Goal: Task Accomplishment & Management: Complete application form

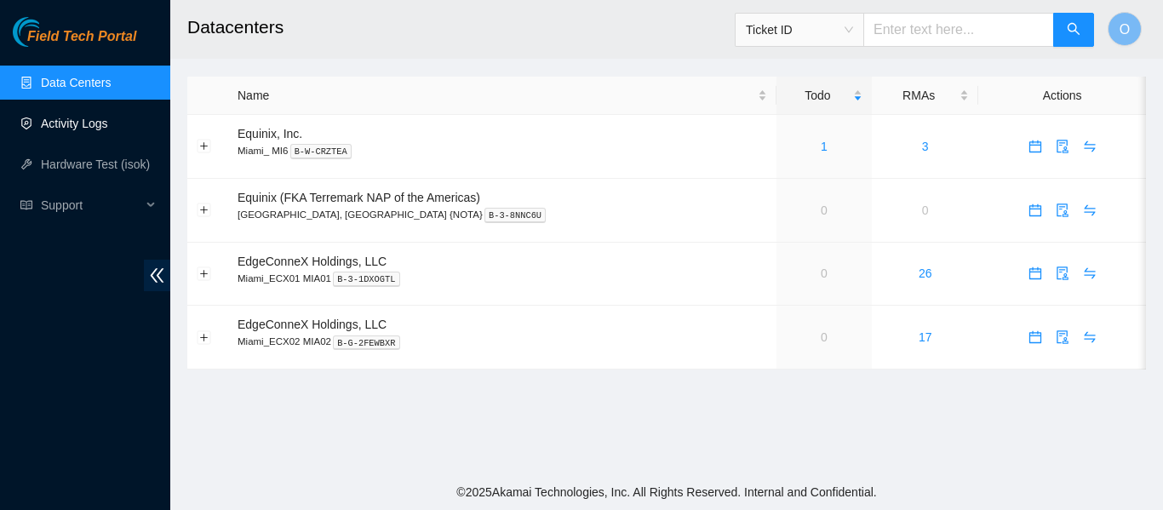
click at [87, 118] on link "Activity Logs" at bounding box center [74, 124] width 67 height 14
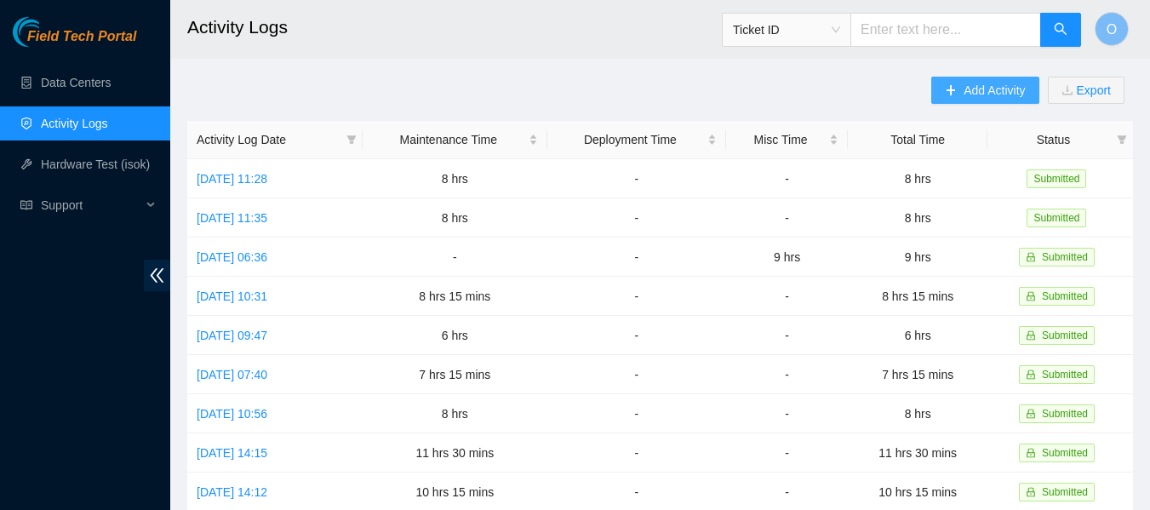
click at [992, 90] on span "Add Activity" at bounding box center [993, 90] width 61 height 19
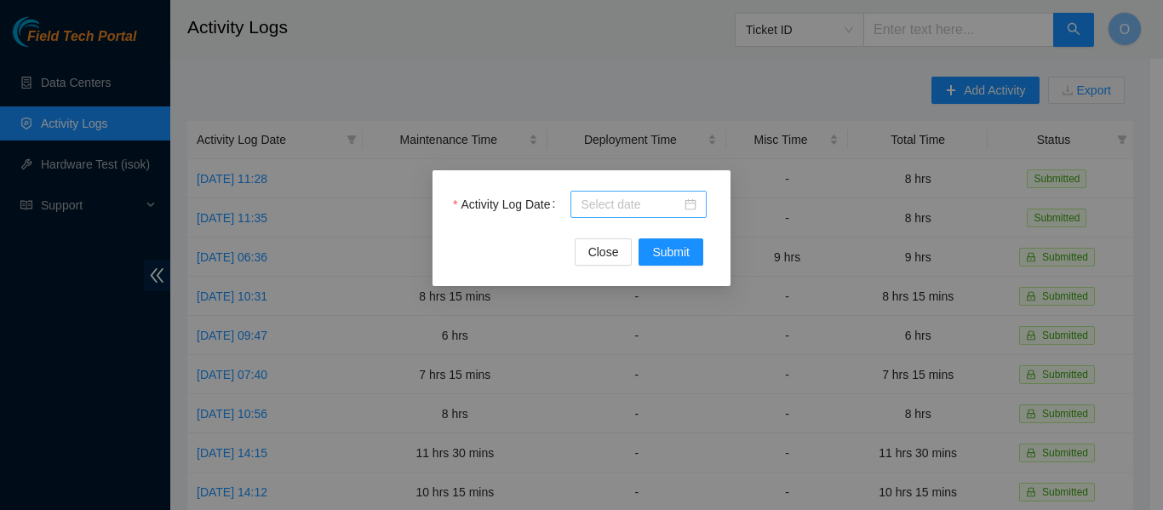
click at [689, 207] on div at bounding box center [638, 204] width 116 height 19
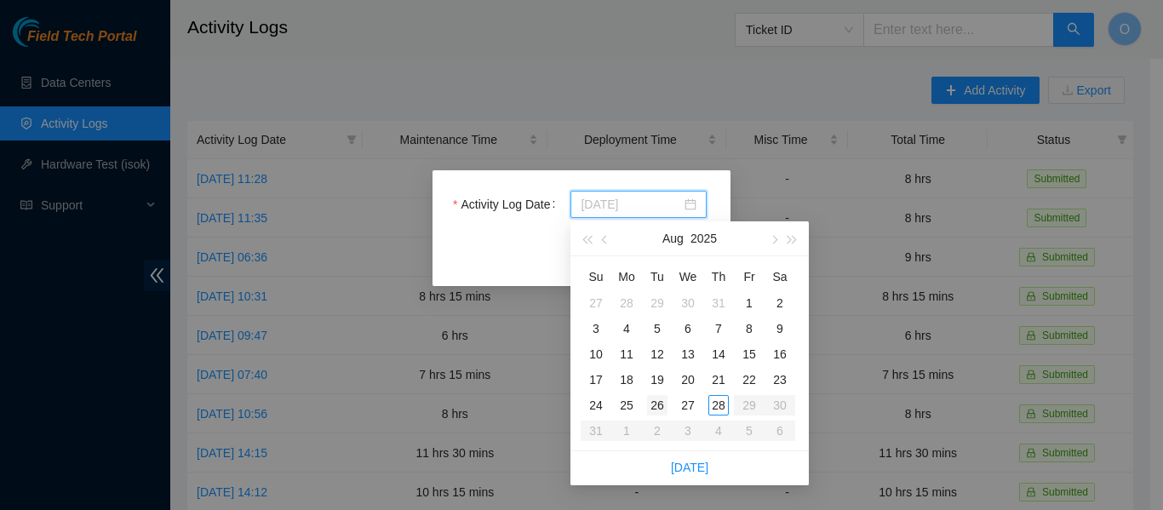
type input "[DATE]"
click at [657, 403] on div "26" at bounding box center [657, 405] width 20 height 20
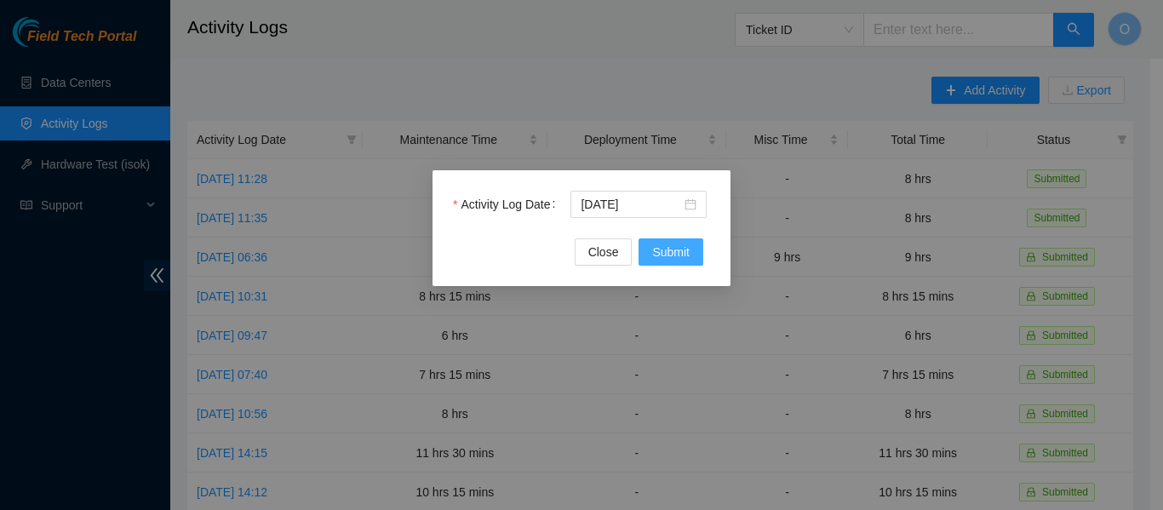
click at [677, 258] on span "Submit" at bounding box center [670, 252] width 37 height 19
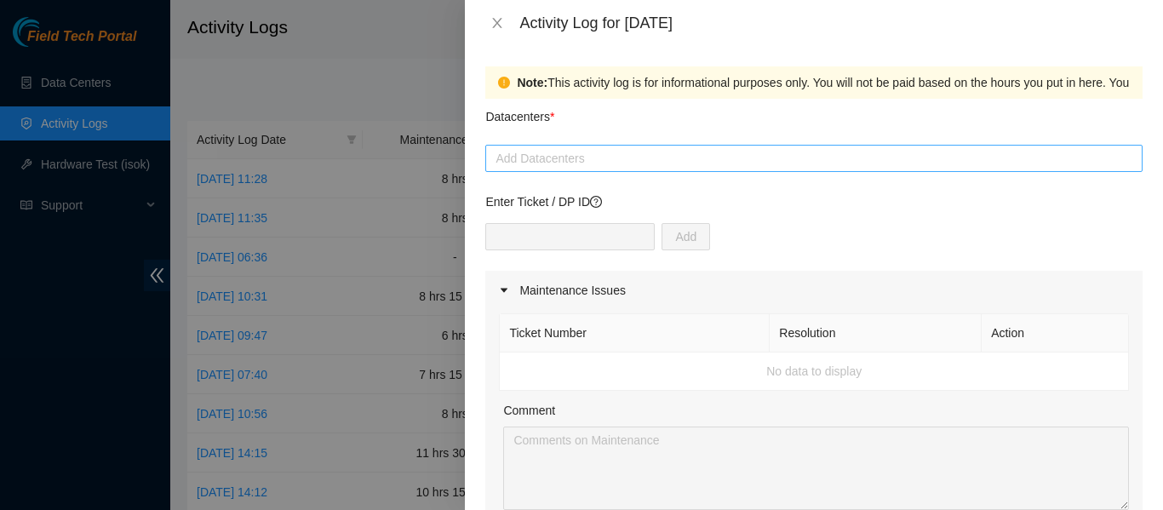
click at [601, 154] on div at bounding box center [813, 158] width 649 height 20
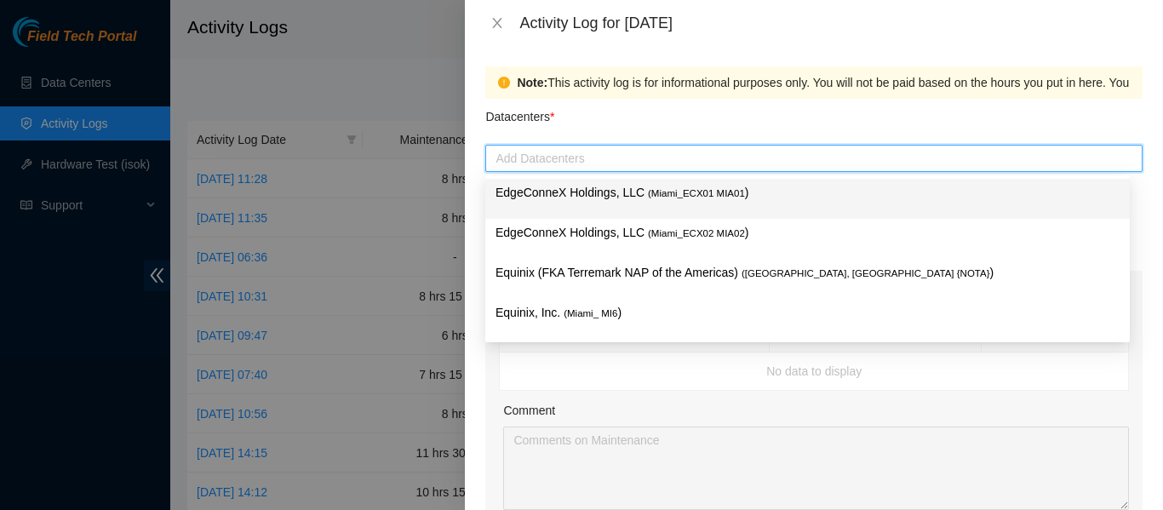
click at [632, 188] on p "EdgeConneX Holdings, LLC ( Miami_ECX01 MIA01 )" at bounding box center [807, 193] width 624 height 20
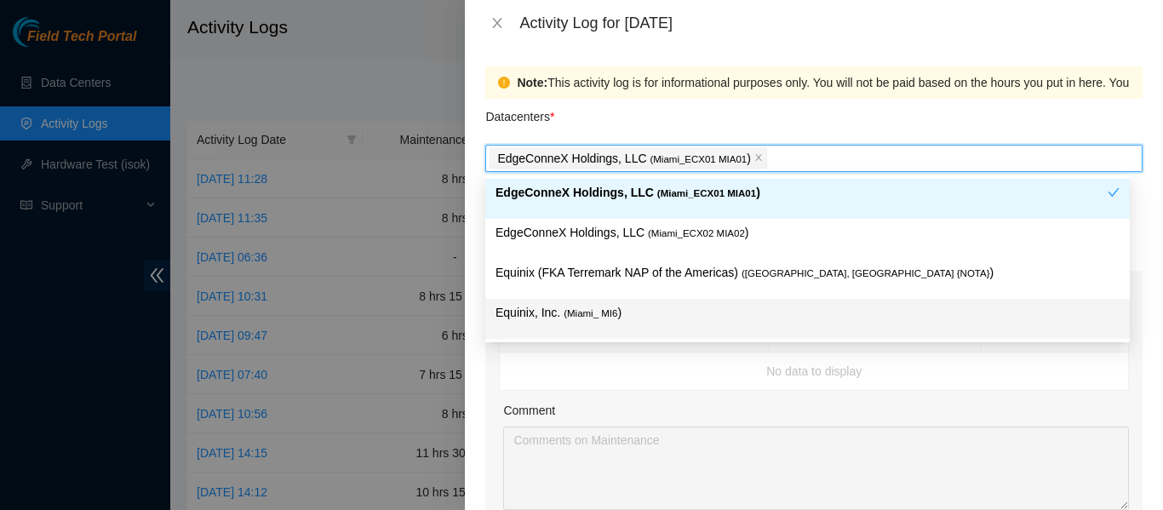
click at [1020, 363] on td "No data to display" at bounding box center [814, 371] width 629 height 38
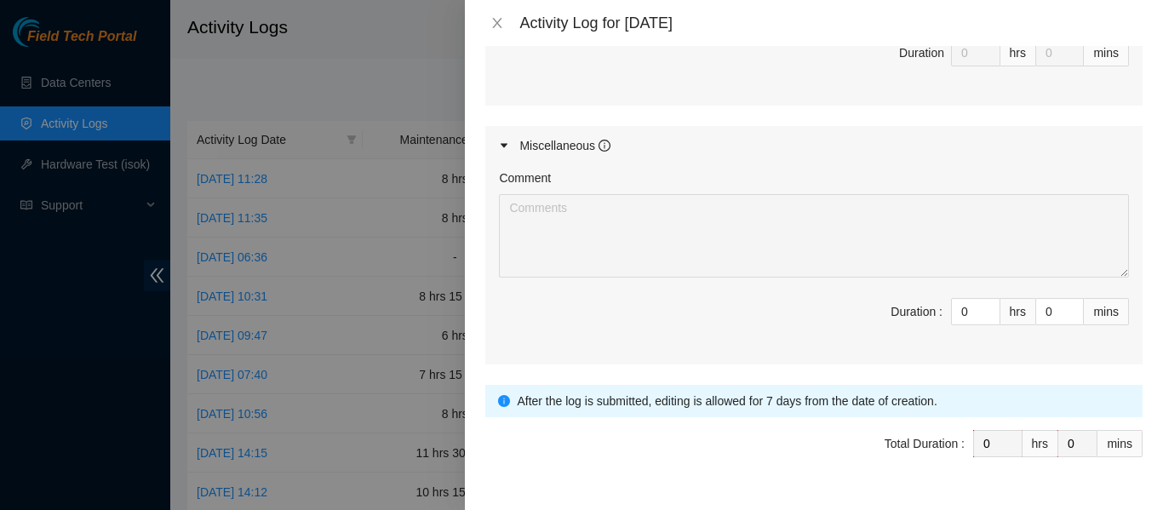
scroll to position [851, 0]
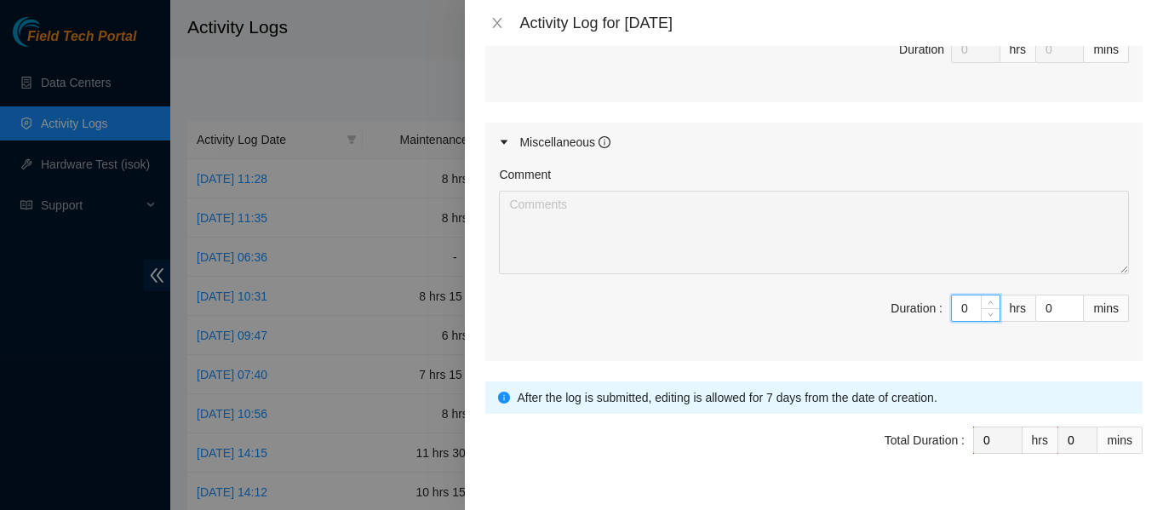
drag, startPoint x: 956, startPoint y: 304, endPoint x: 938, endPoint y: 312, distance: 19.8
click at [936, 304] on span "Duration : 0 hrs 0 mins" at bounding box center [814, 318] width 630 height 48
type input "8"
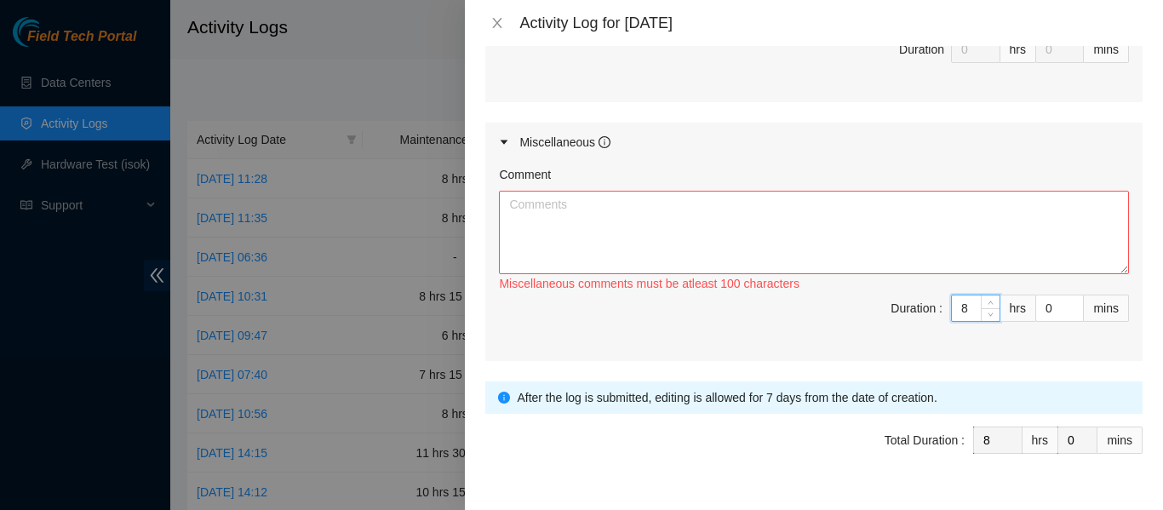
type input "8"
click at [600, 220] on textarea "Comment" at bounding box center [814, 232] width 630 height 83
drag, startPoint x: 542, startPoint y: 229, endPoint x: 529, endPoint y: 225, distance: 14.3
click at [529, 225] on textarea "Started the day at ECX1 trainined" at bounding box center [814, 232] width 630 height 83
drag, startPoint x: 533, startPoint y: 224, endPoint x: 844, endPoint y: 138, distance: 323.1
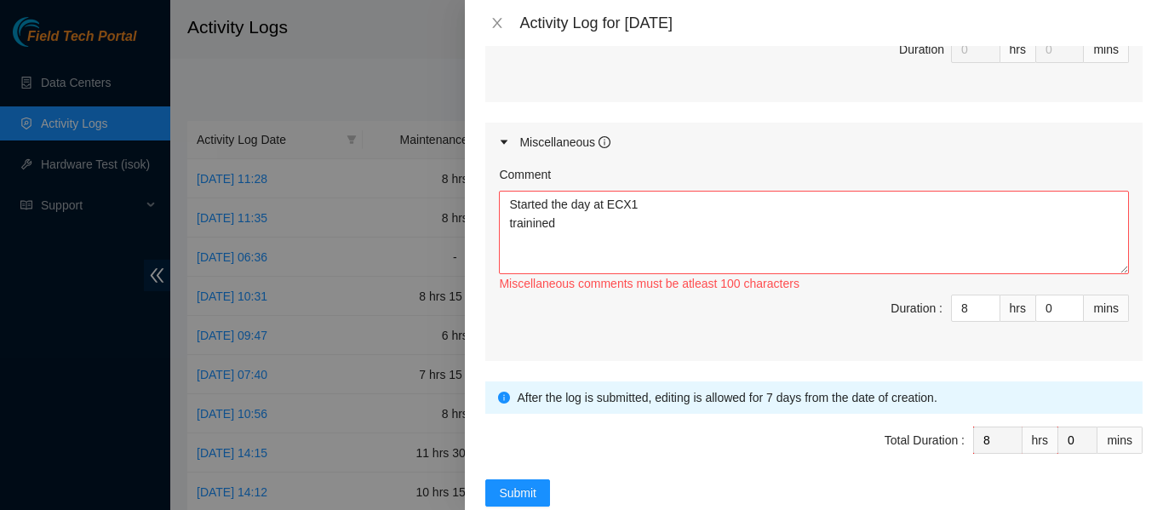
click at [844, 138] on div "Miscellaneous" at bounding box center [813, 142] width 657 height 39
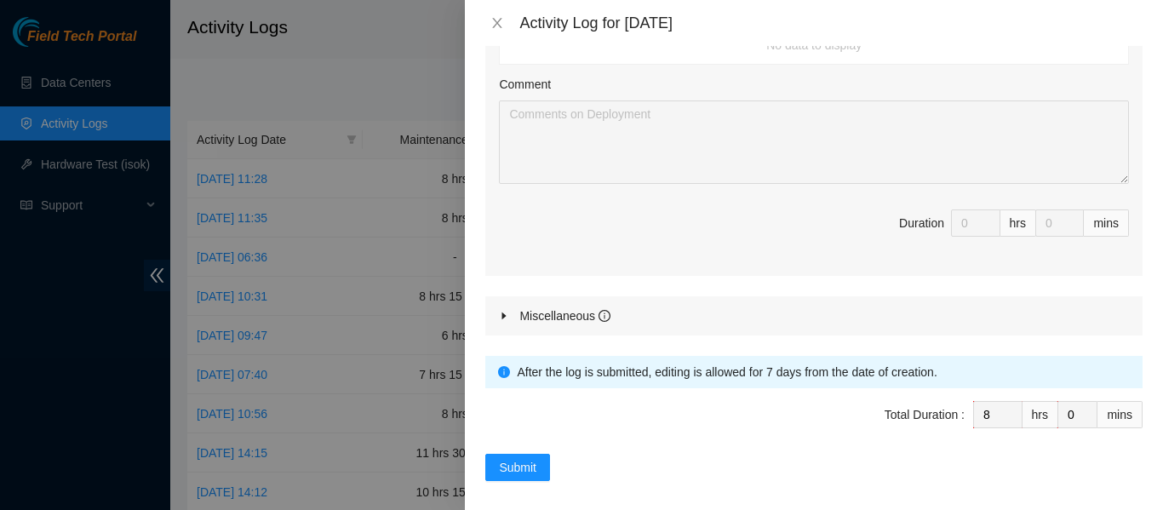
scroll to position [689, 0]
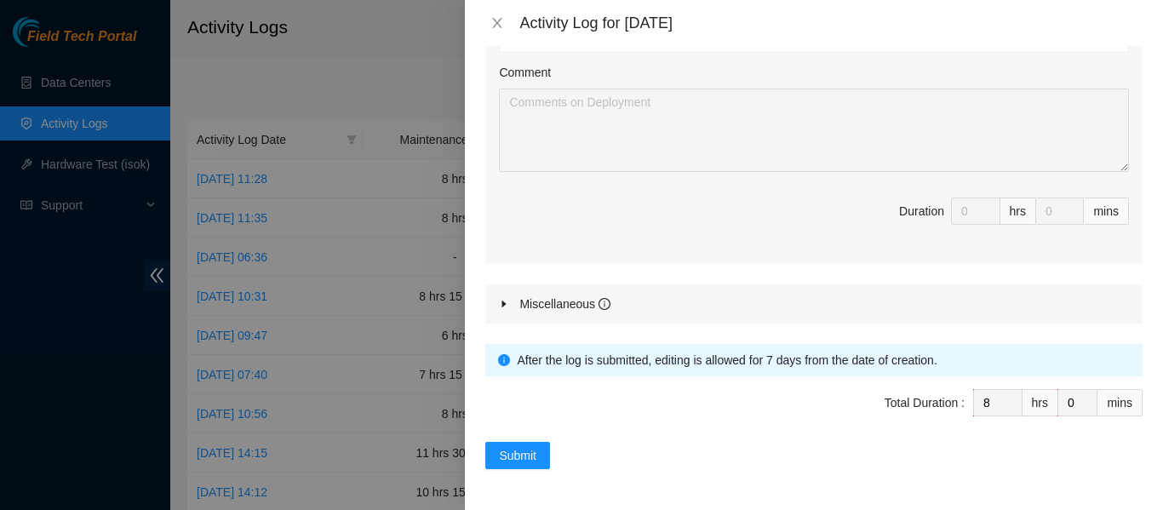
click at [752, 361] on div "After the log is submitted, editing is allowed for 7 days from the date of crea…" at bounding box center [823, 360] width 613 height 19
click at [618, 361] on div "After the log is submitted, editing is allowed for 7 days from the date of crea…" at bounding box center [823, 360] width 613 height 19
click at [752, 365] on div "After the log is submitted, editing is allowed for 7 days from the date of crea…" at bounding box center [823, 360] width 613 height 19
click at [751, 365] on div "After the log is submitted, editing is allowed for 7 days from the date of crea…" at bounding box center [823, 360] width 613 height 19
click at [968, 363] on div "After the log is submitted, editing is allowed for 7 days from the date of crea…" at bounding box center [823, 360] width 613 height 19
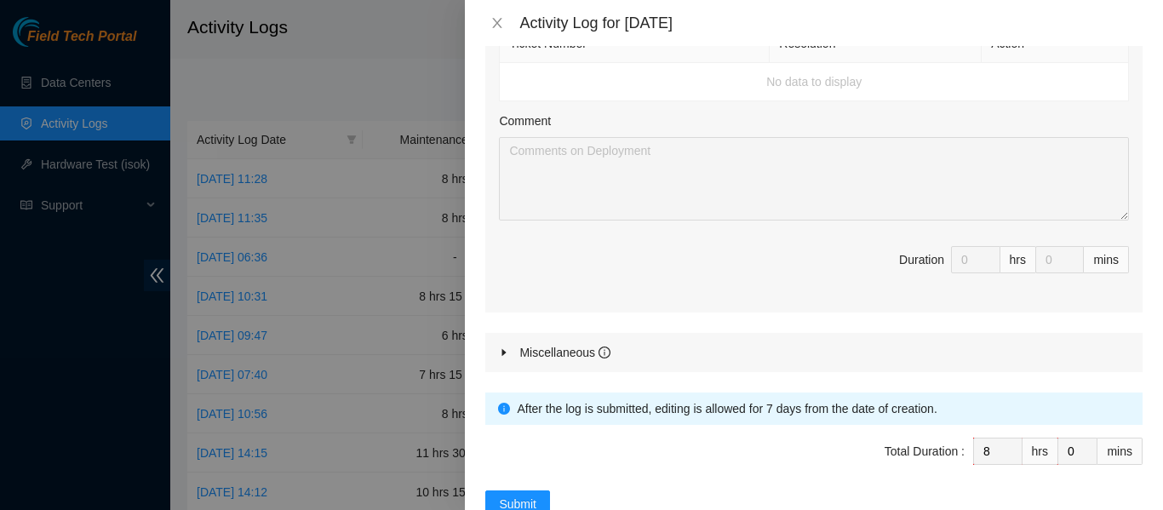
scroll to position [604, 0]
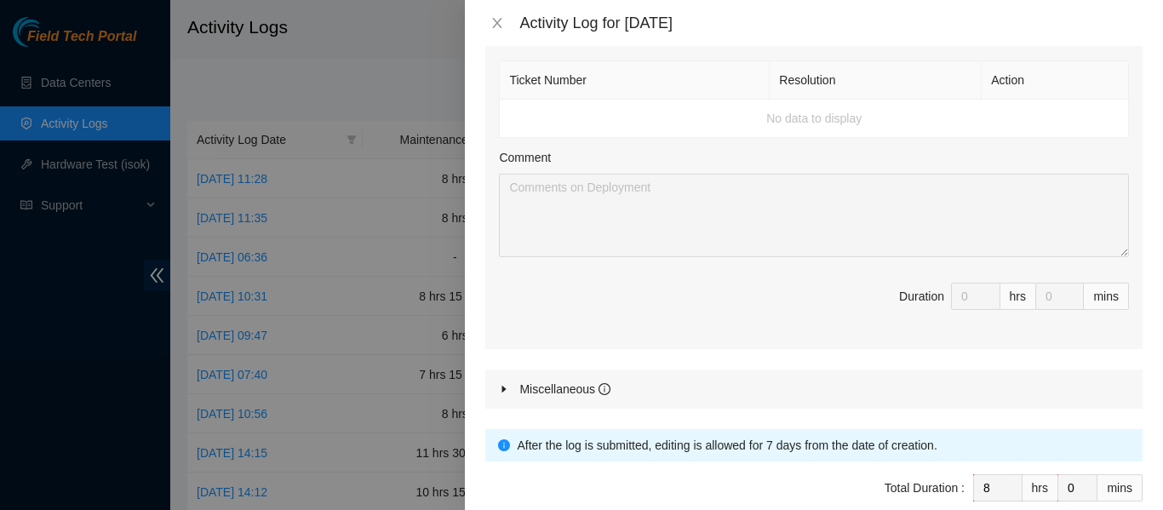
click at [502, 385] on icon "caret-right" at bounding box center [504, 389] width 10 height 10
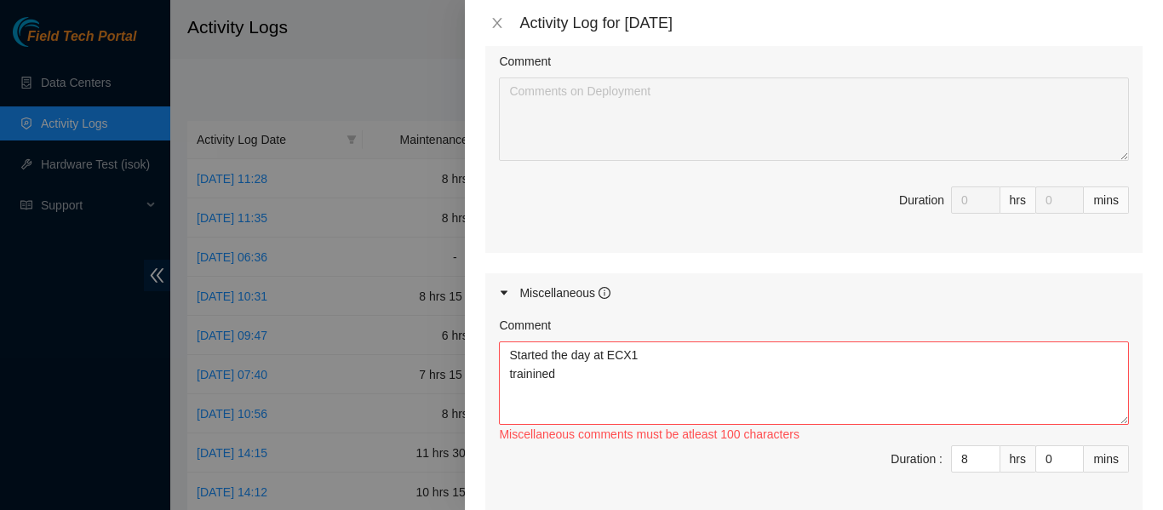
scroll to position [860, 0]
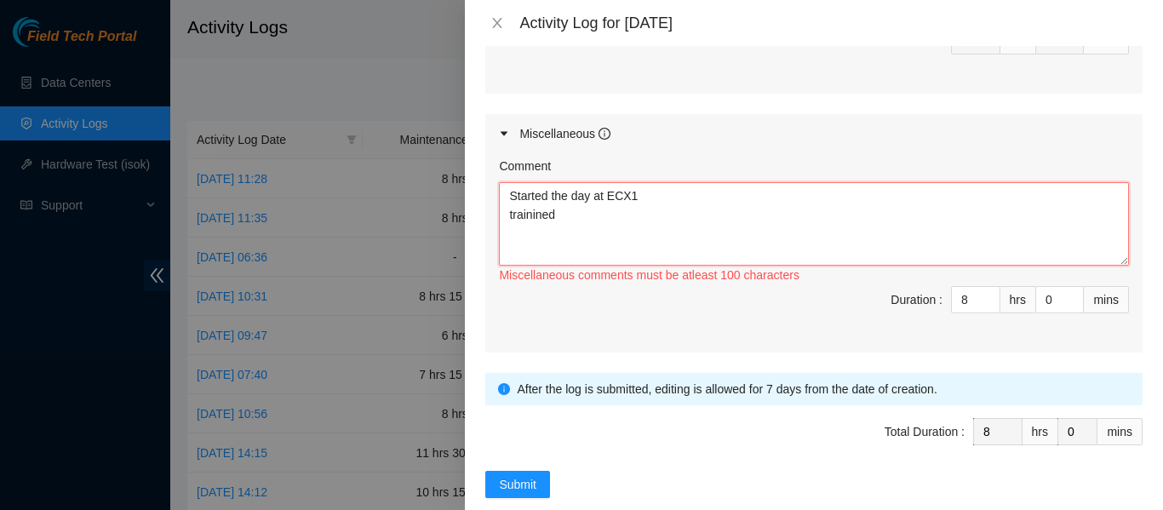
click at [563, 220] on textarea "Started the day at ECX1 trainined" at bounding box center [814, 223] width 630 height 83
drag, startPoint x: 893, startPoint y: 201, endPoint x: 878, endPoint y: 200, distance: 14.5
click at [878, 200] on textarea "Started the day at ECX1 with hands and eyes guides reading all new uptdates" at bounding box center [814, 223] width 630 height 83
click at [934, 197] on textarea "Started the day at ECX1 with hands and eyes guides reading all new uptdates" at bounding box center [814, 223] width 630 height 83
click at [922, 201] on textarea "Started the day at ECX1 with hands and eyes guides reading all new uptdates" at bounding box center [814, 223] width 630 height 83
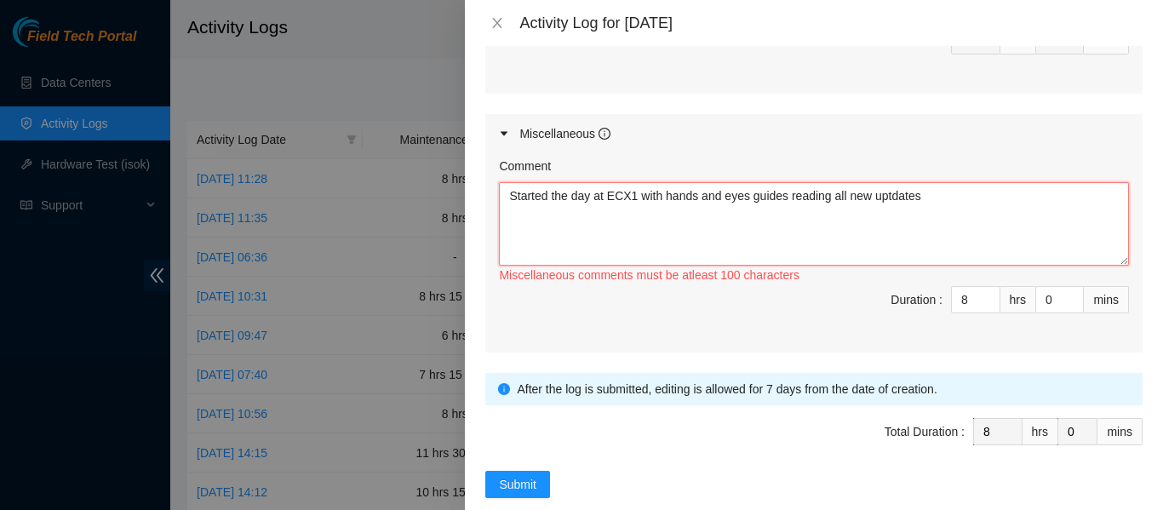
click at [923, 197] on textarea "Started the day at ECX1 with hands and eyes guides reading all new uptdates" at bounding box center [814, 223] width 630 height 83
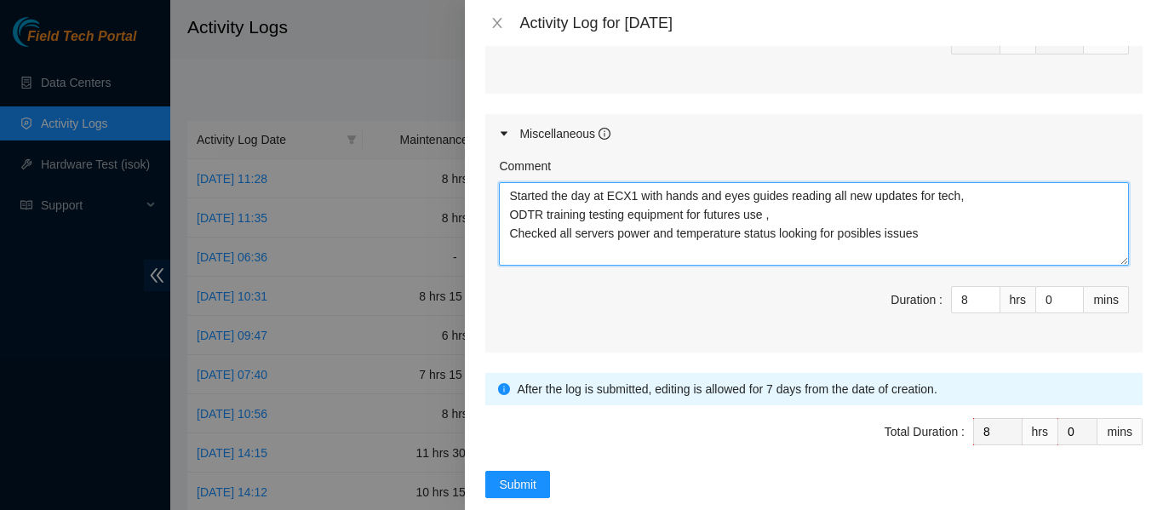
click at [855, 234] on textarea "Started the day at ECX1 with hands and eyes guides reading all new updates for …" at bounding box center [814, 223] width 630 height 83
click at [870, 237] on textarea "Started the day at ECX1 with hands and eyes guides reading all new updates for …" at bounding box center [814, 223] width 630 height 83
click at [878, 234] on textarea "Started the day at ECX1 with hands and eyes guides reading all new updates for …" at bounding box center [814, 223] width 630 height 83
click at [877, 234] on textarea "Started the day at ECX1 with hands and eyes guides reading all new updates for …" at bounding box center [814, 223] width 630 height 83
click at [928, 237] on textarea "Started the day at ECX1 with hands and eyes guides reading all new updates for …" at bounding box center [814, 223] width 630 height 83
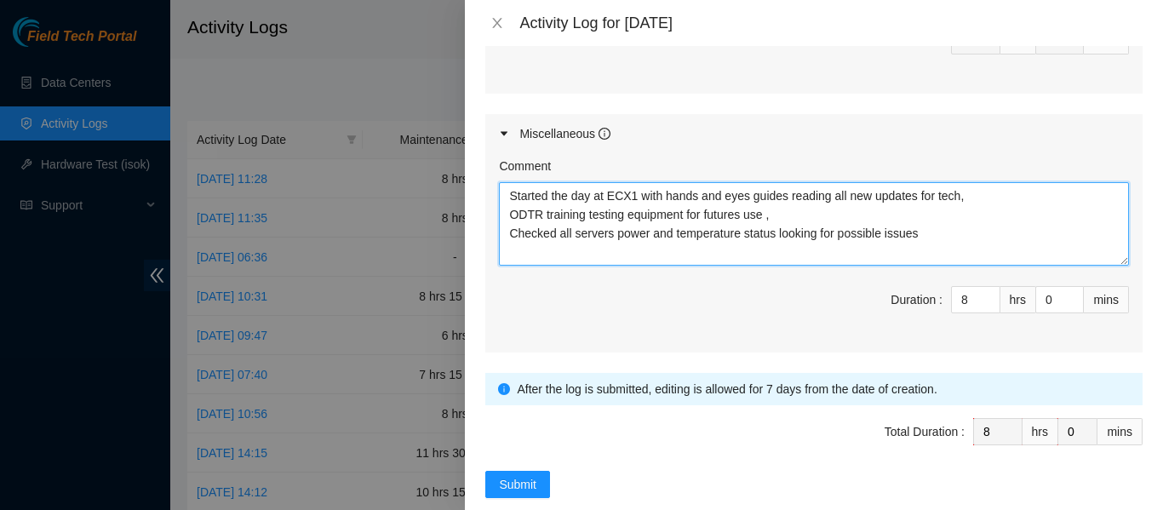
click at [924, 235] on textarea "Started the day at ECX1 with hands and eyes guides reading all new updates for …" at bounding box center [814, 223] width 630 height 83
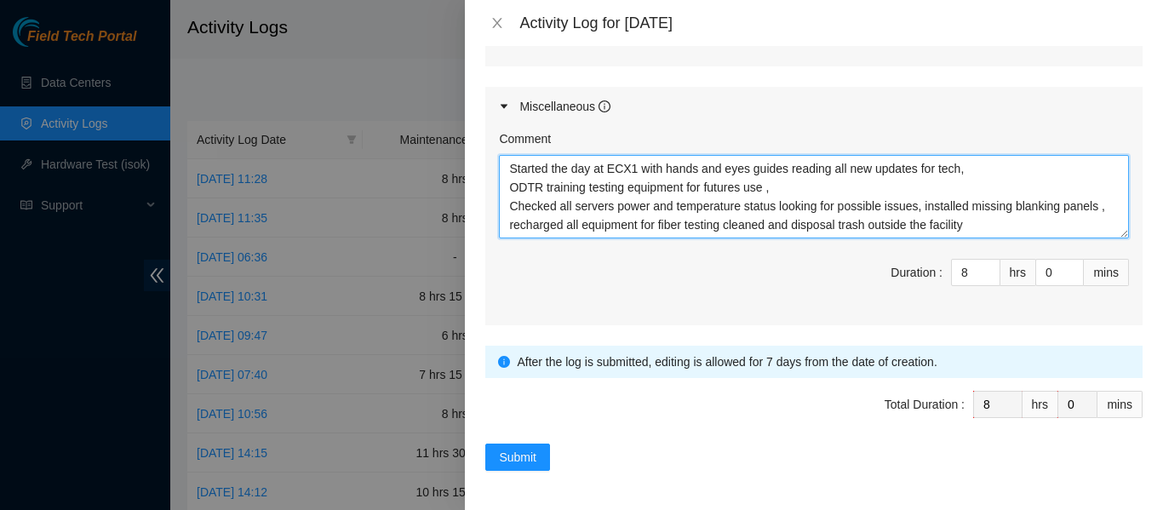
scroll to position [889, 0]
type textarea "Started the day at ECX1 with hands and eyes guides reading all new updates for …"
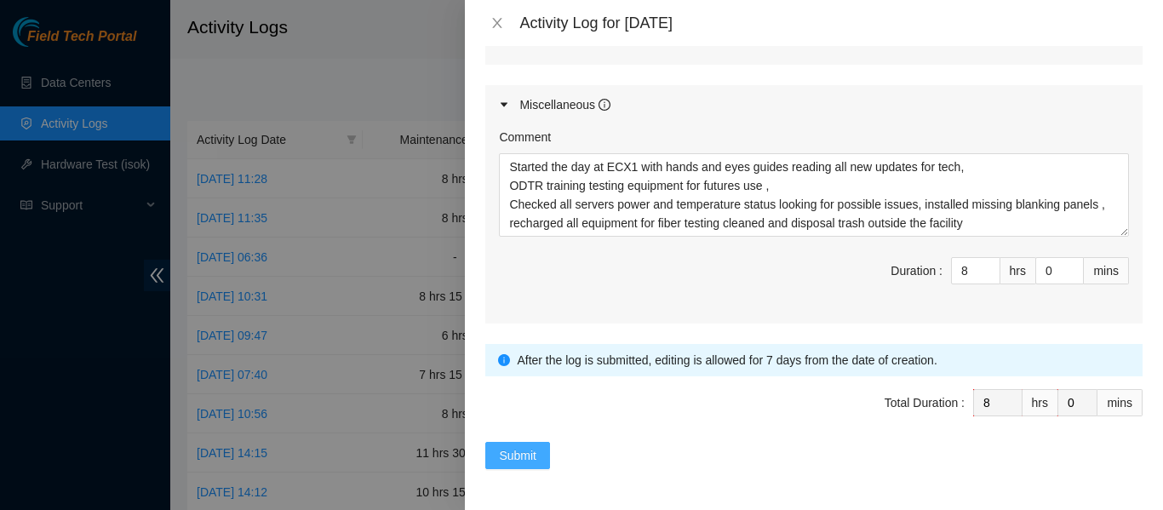
click at [530, 457] on span "Submit" at bounding box center [517, 455] width 37 height 19
type input "0"
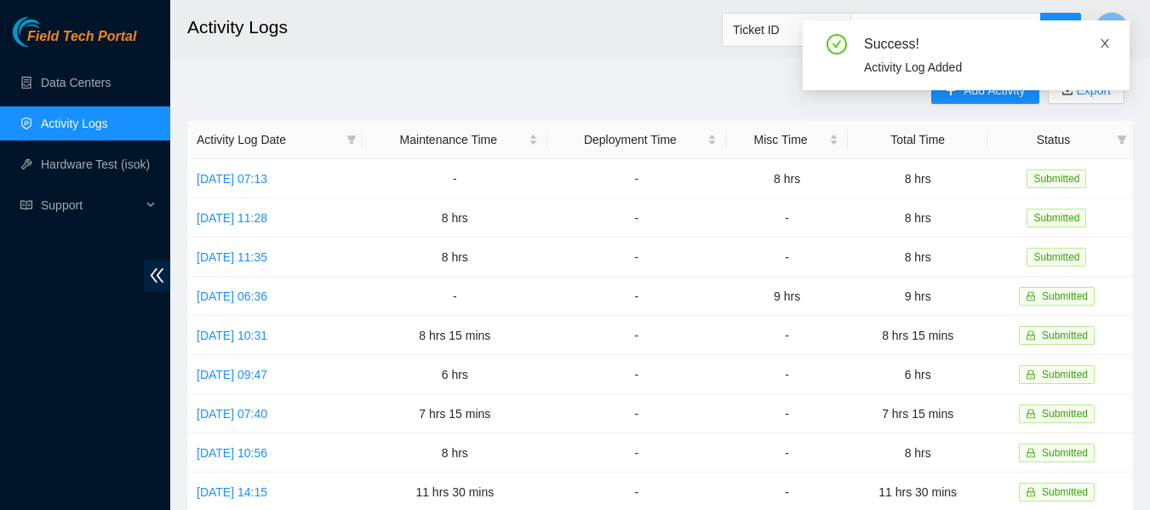
click at [1100, 43] on icon "close" at bounding box center [1105, 43] width 12 height 12
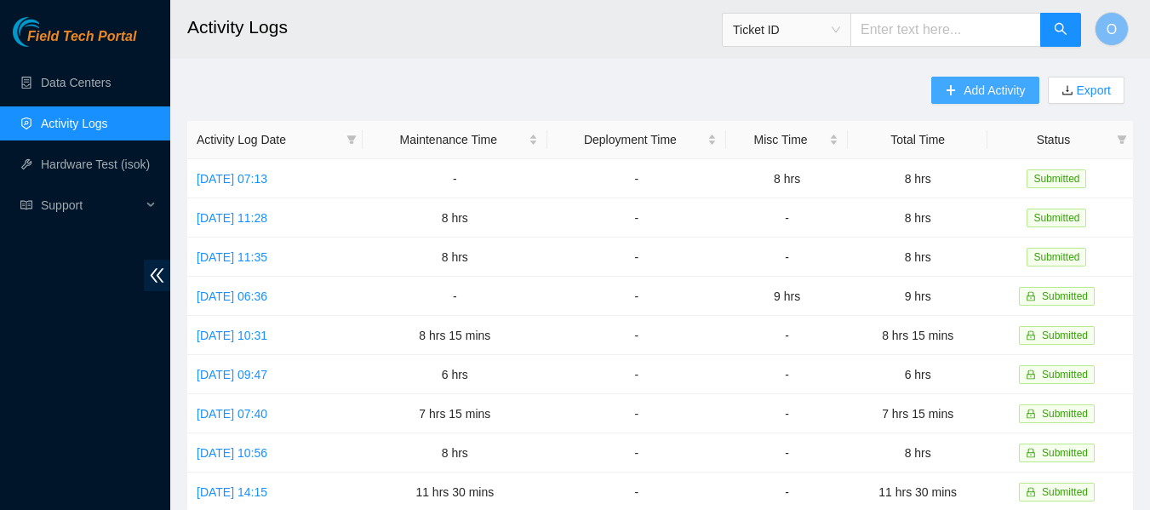
click at [992, 88] on span "Add Activity" at bounding box center [993, 90] width 61 height 19
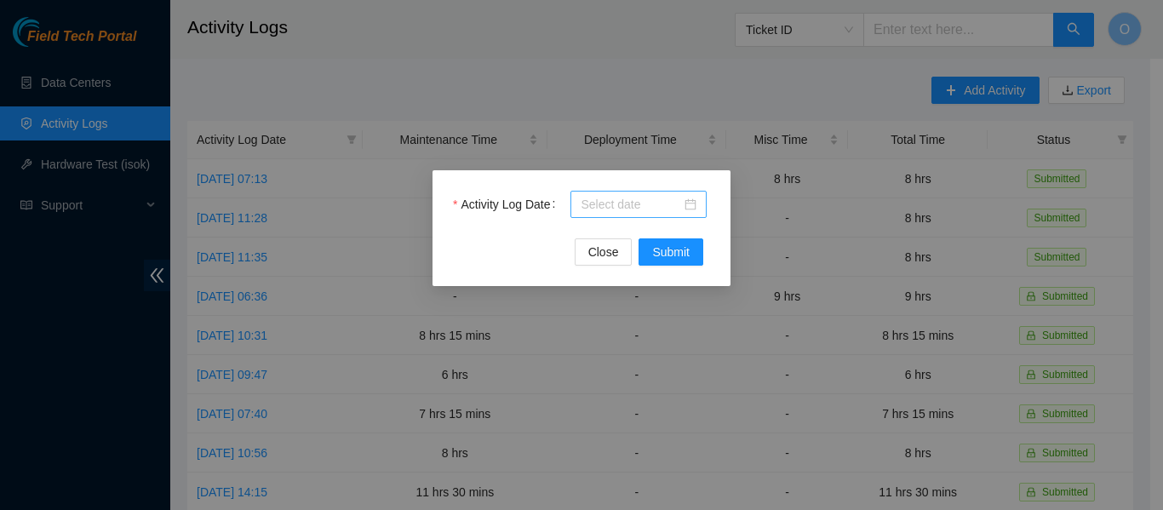
click at [692, 201] on div at bounding box center [638, 204] width 116 height 19
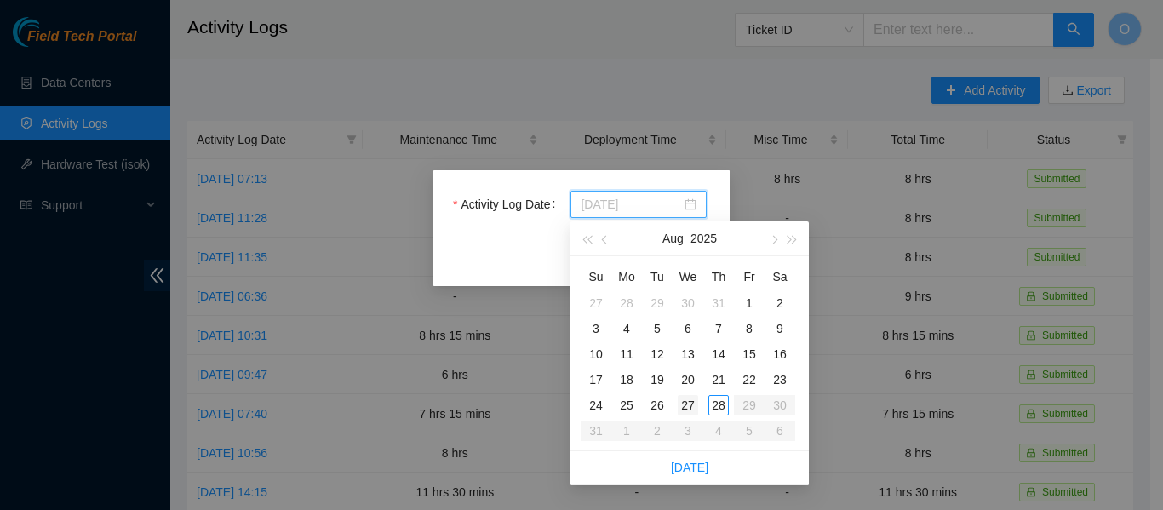
type input "[DATE]"
click at [691, 403] on div "27" at bounding box center [687, 405] width 20 height 20
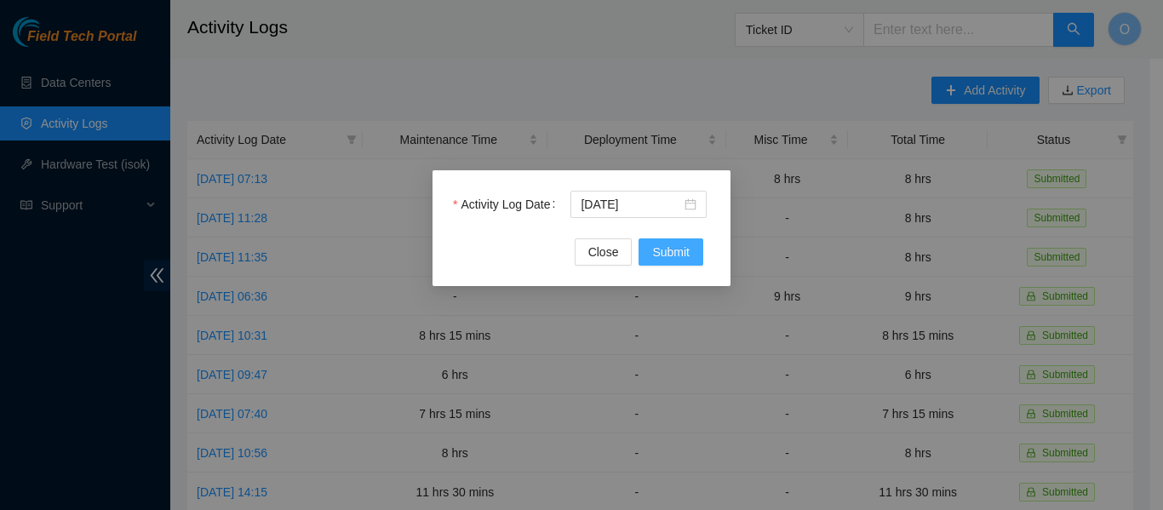
click at [683, 249] on span "Submit" at bounding box center [670, 252] width 37 height 19
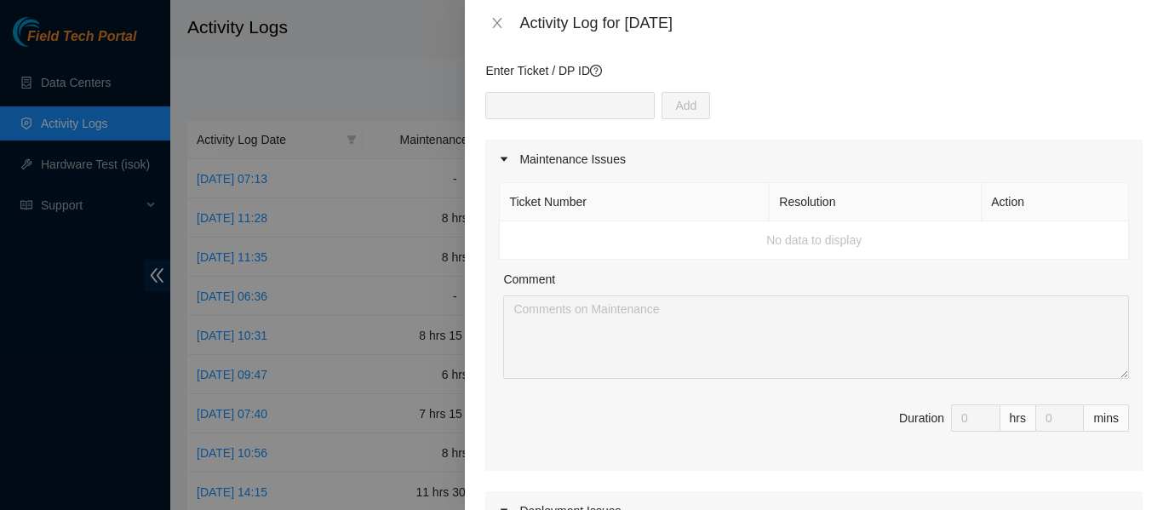
scroll to position [0, 0]
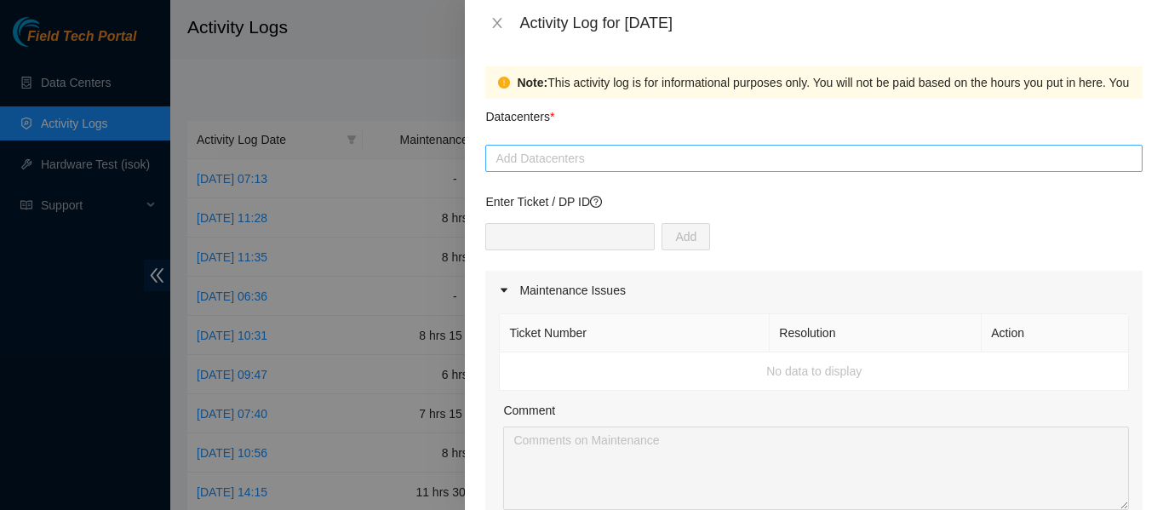
click at [595, 161] on div at bounding box center [813, 158] width 649 height 20
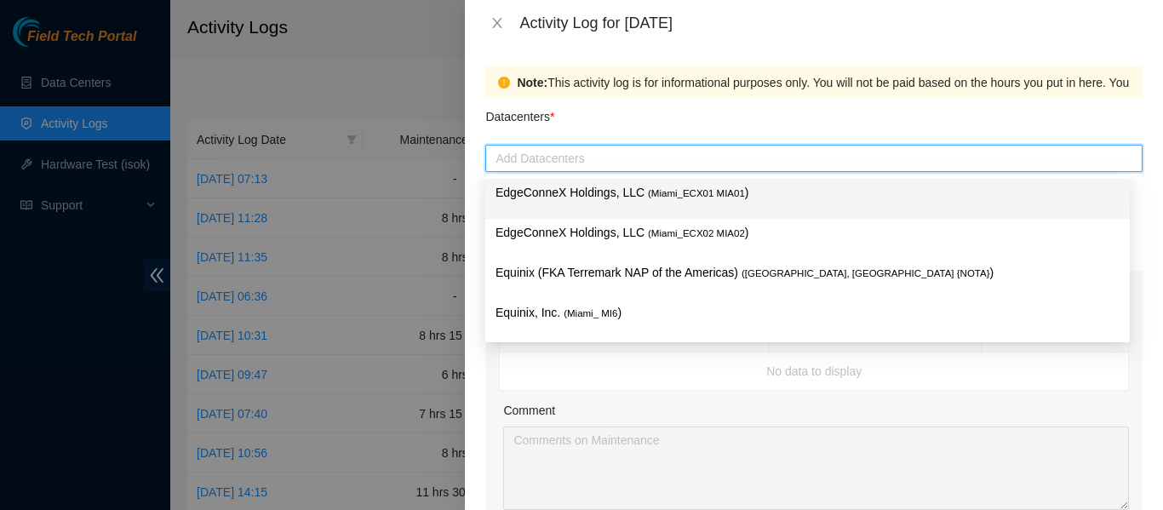
type input "e"
click at [652, 203] on div "EdgeConneX Holdings, LLC ( Miami_ECX01 MIA01 )" at bounding box center [807, 198] width 624 height 31
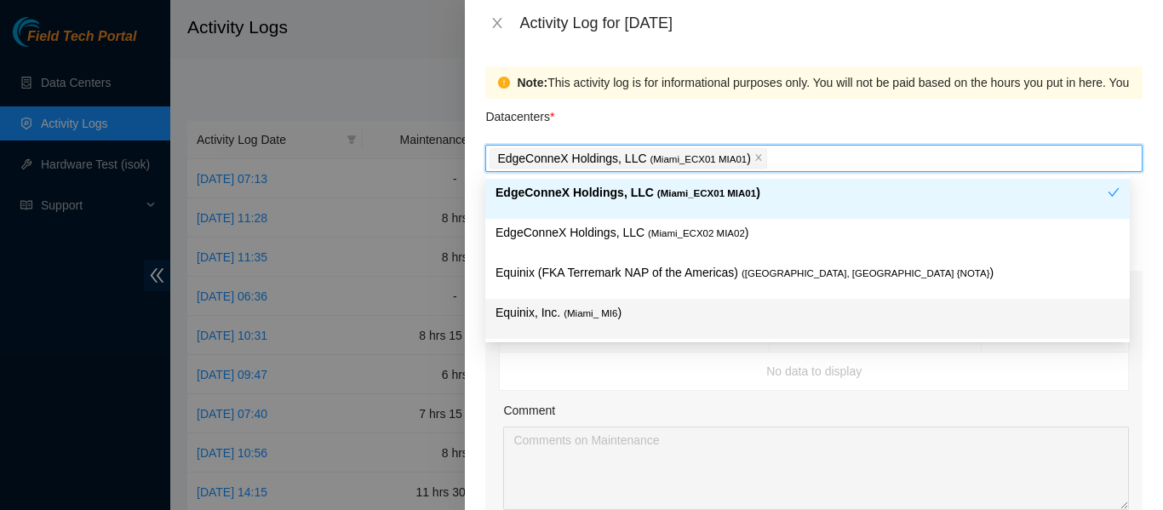
click at [981, 381] on td "No data to display" at bounding box center [814, 371] width 629 height 38
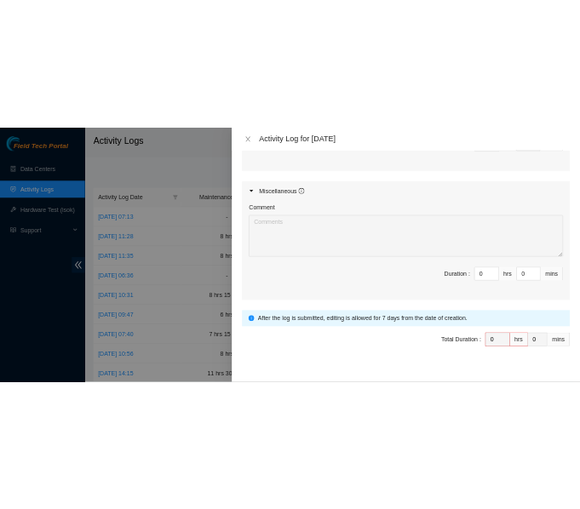
scroll to position [889, 0]
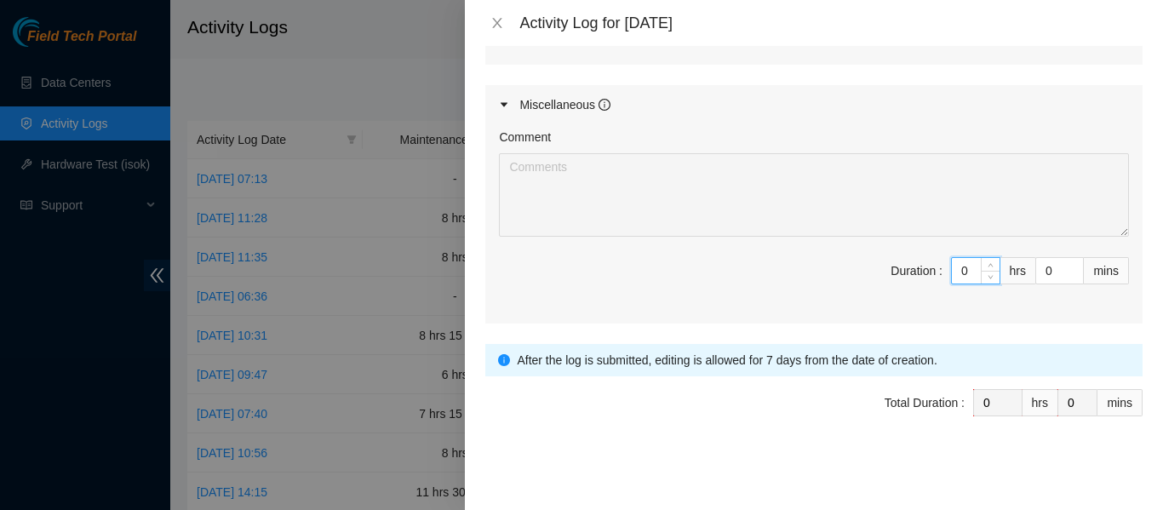
drag, startPoint x: 953, startPoint y: 273, endPoint x: 912, endPoint y: 265, distance: 41.7
click at [912, 265] on span "Duration : 0 hrs 0 mins" at bounding box center [814, 281] width 630 height 48
type input "6"
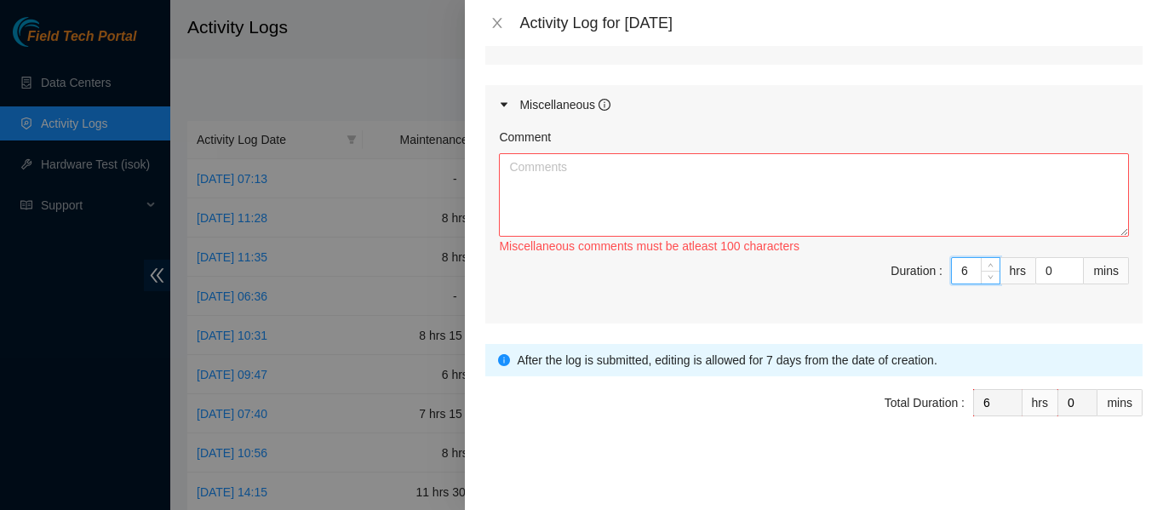
type input "6"
click at [600, 179] on textarea "Comment" at bounding box center [814, 194] width 630 height 83
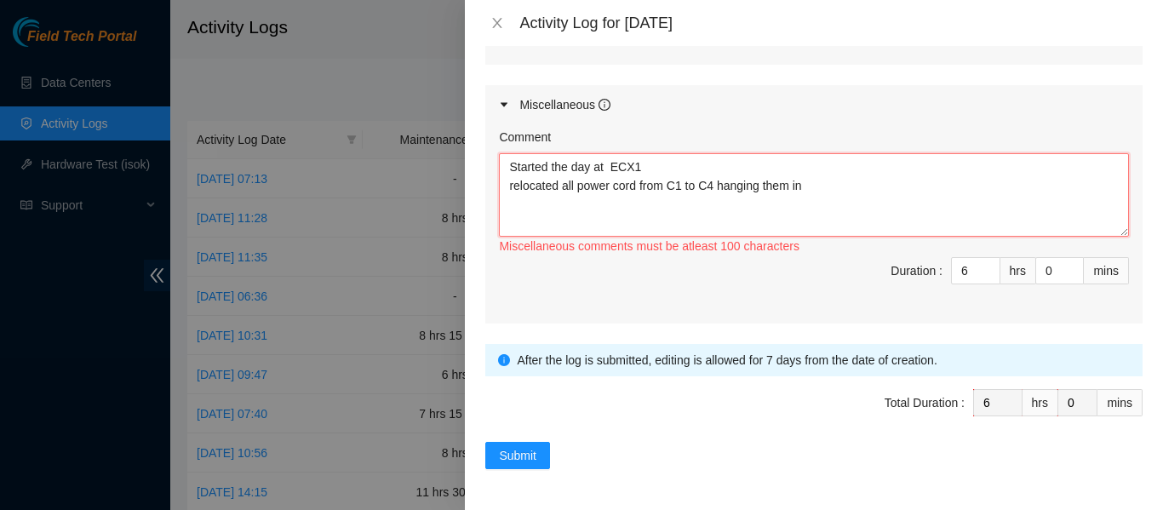
click at [816, 180] on textarea "Started the day at ECX1 relocated all power cord from C1 to C4 hanging them in" at bounding box center [814, 194] width 630 height 83
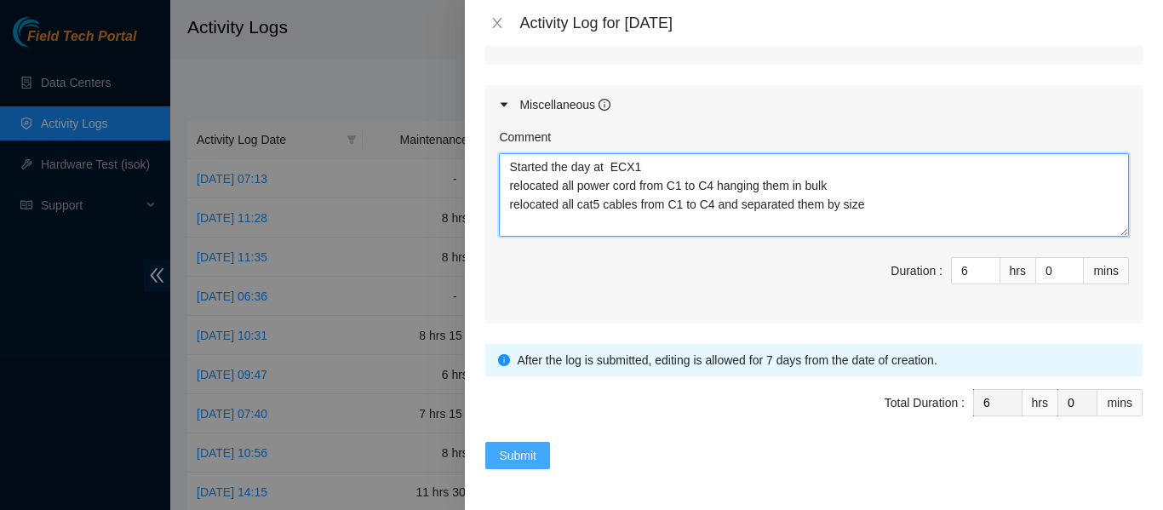
type textarea "Started the day at ECX1 relocated all power cord from C1 to C4 hanging them in …"
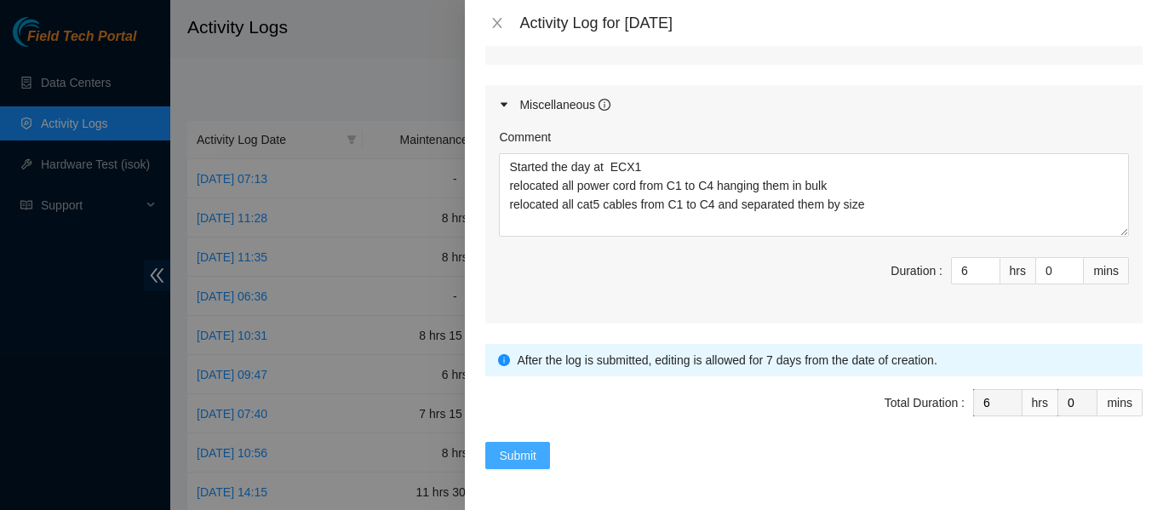
click at [550, 473] on div "Note: This activity log is for informational purposes only. You will not be pai…" at bounding box center [814, 278] width 698 height 464
click at [527, 462] on span "Submit" at bounding box center [517, 455] width 37 height 19
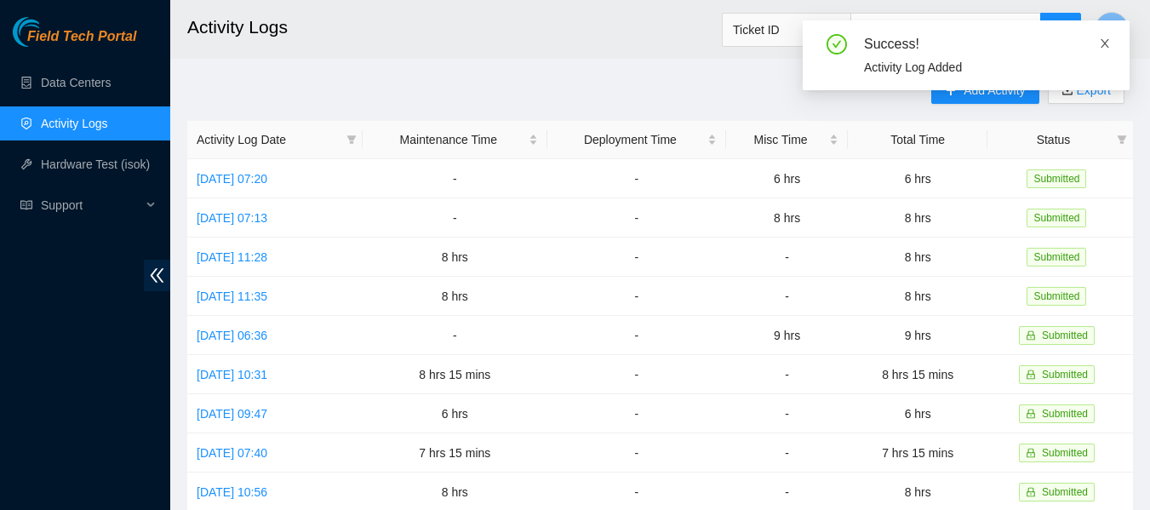
click at [1106, 43] on icon "close" at bounding box center [1104, 43] width 9 height 9
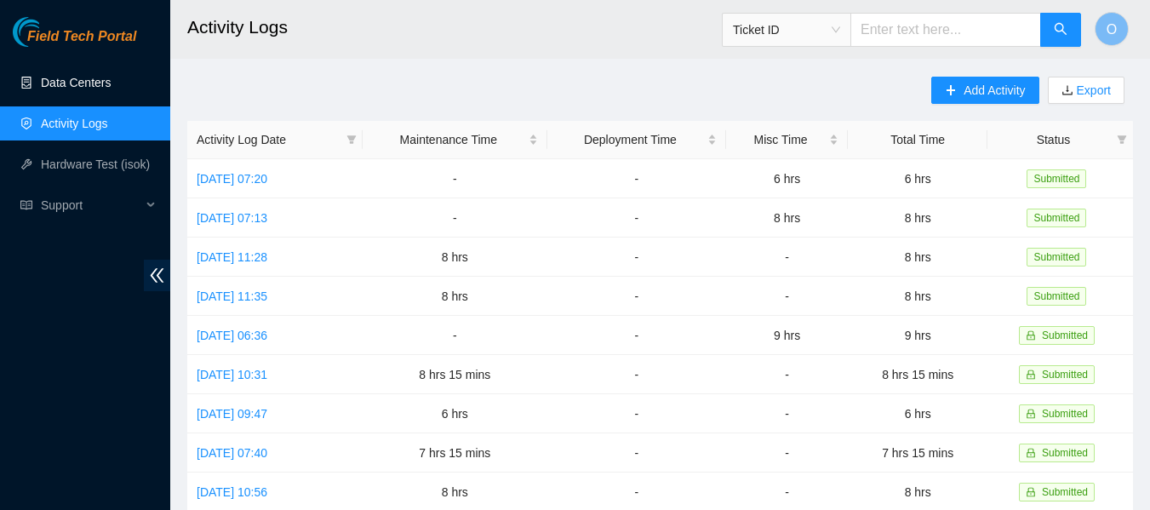
click at [89, 89] on link "Data Centers" at bounding box center [76, 83] width 70 height 14
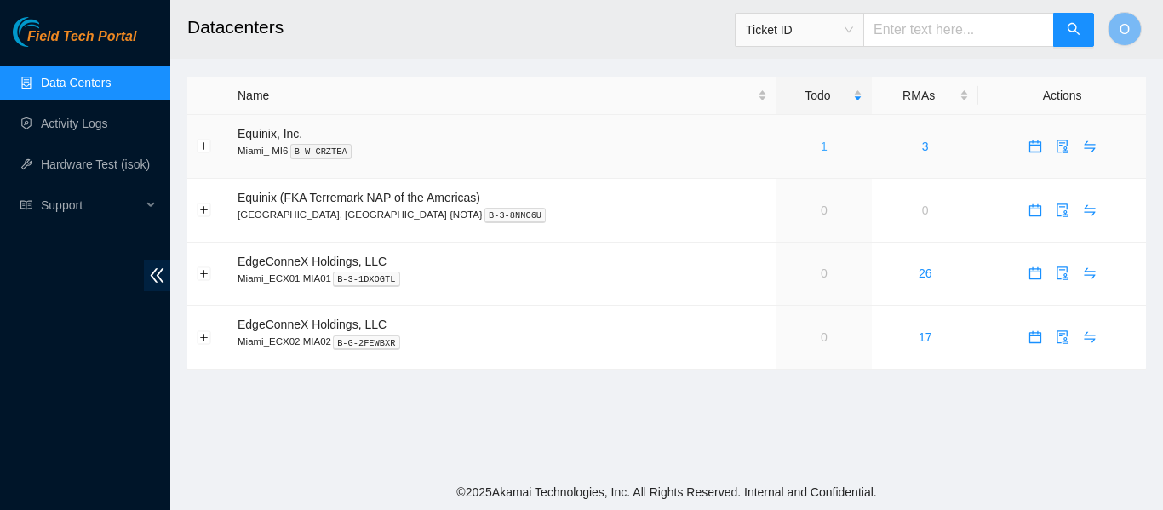
click at [820, 149] on link "1" at bounding box center [823, 147] width 7 height 14
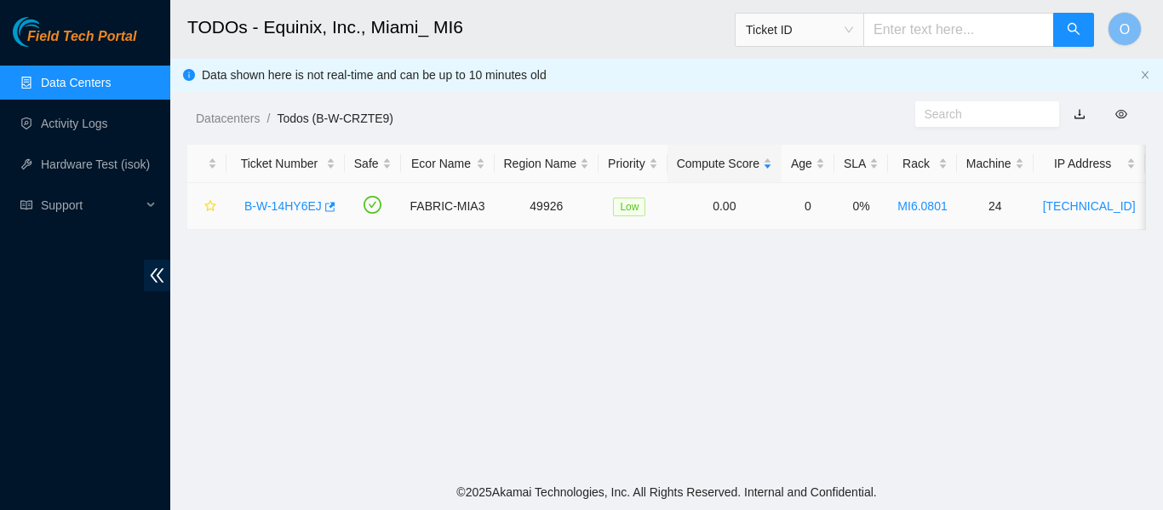
click at [281, 204] on link "B-W-14HY6EJ" at bounding box center [282, 206] width 77 height 14
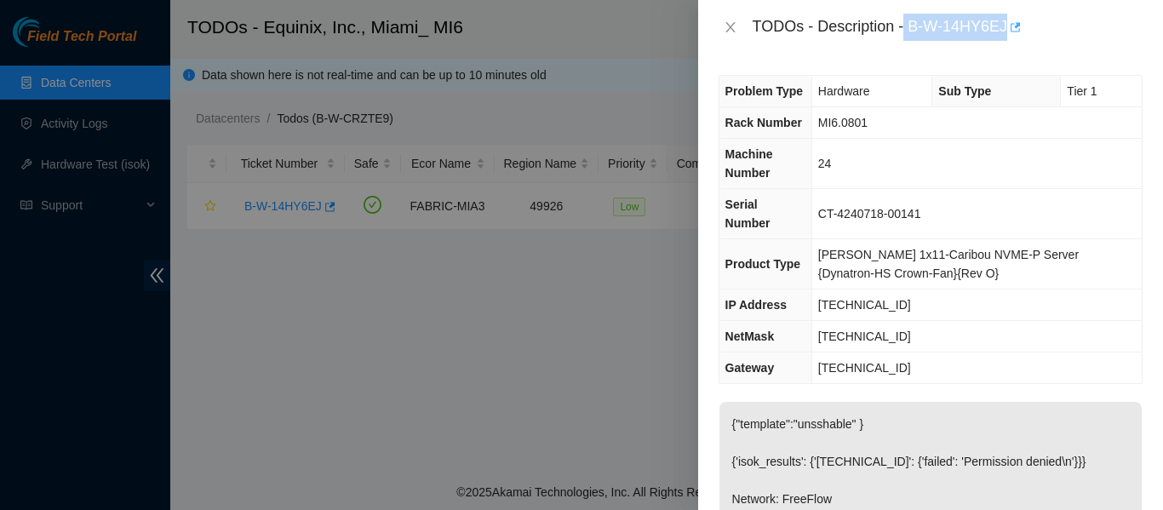
drag, startPoint x: 906, startPoint y: 29, endPoint x: 1013, endPoint y: 31, distance: 107.3
click at [1014, 31] on div "TODOs - Description - B-W-14HY6EJ" at bounding box center [947, 27] width 390 height 27
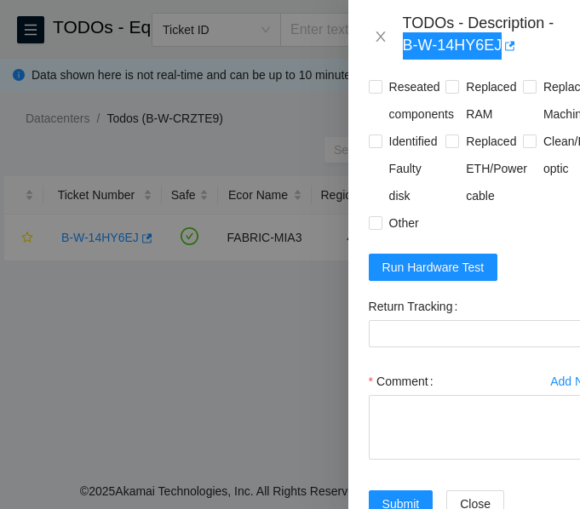
scroll to position [1106, 0]
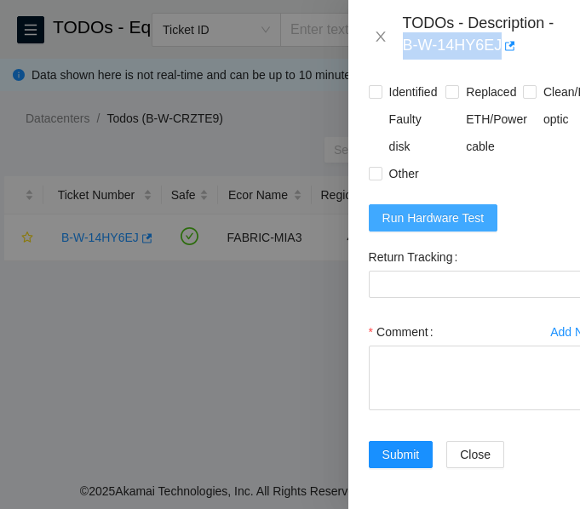
click at [463, 227] on span "Run Hardware Test" at bounding box center [433, 218] width 102 height 19
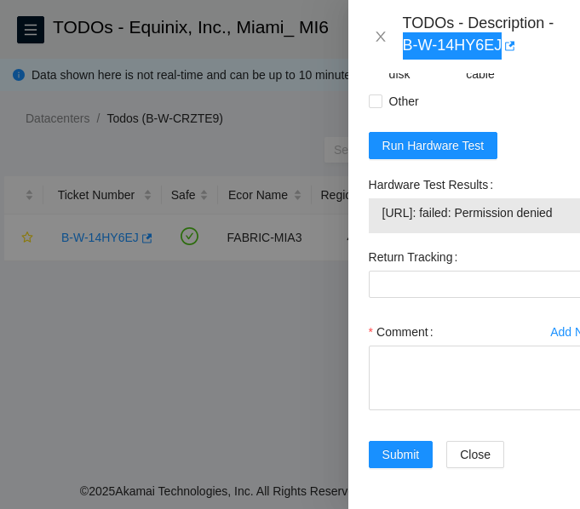
scroll to position [1260, 0]
drag, startPoint x: 436, startPoint y: 188, endPoint x: 369, endPoint y: 171, distance: 68.5
click at [369, 198] on div "[URL]: failed: Permission denied" at bounding box center [485, 215] width 232 height 35
copy tbody "[URL]: failed: Permission denied"
click at [534, 100] on form "Resolutions Rebooted Rescued Replaced disk Reseated components Replaced RAM Rep…" at bounding box center [485, 166] width 232 height 643
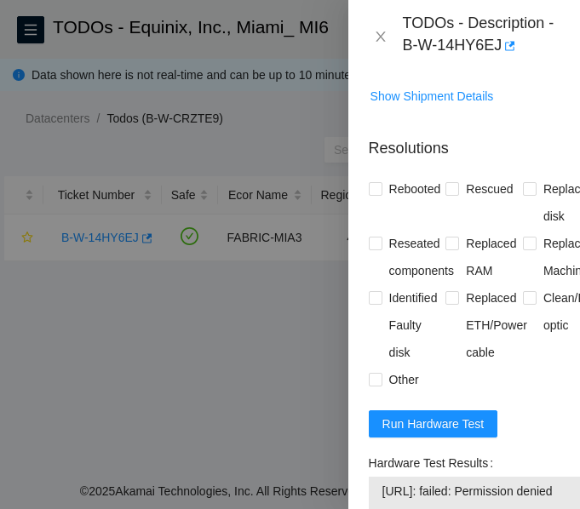
scroll to position [834, 0]
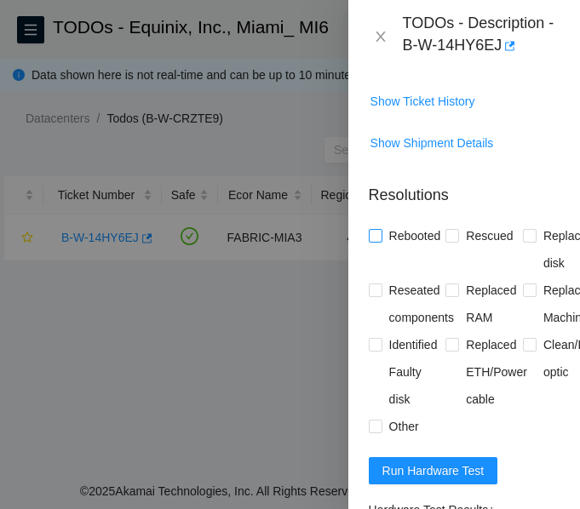
click at [379, 241] on input "Rebooted" at bounding box center [375, 235] width 12 height 12
checkbox input "true"
click at [453, 249] on label "Rescued" at bounding box center [482, 235] width 74 height 27
click at [453, 241] on input "Rescued" at bounding box center [451, 235] width 12 height 12
checkbox input "true"
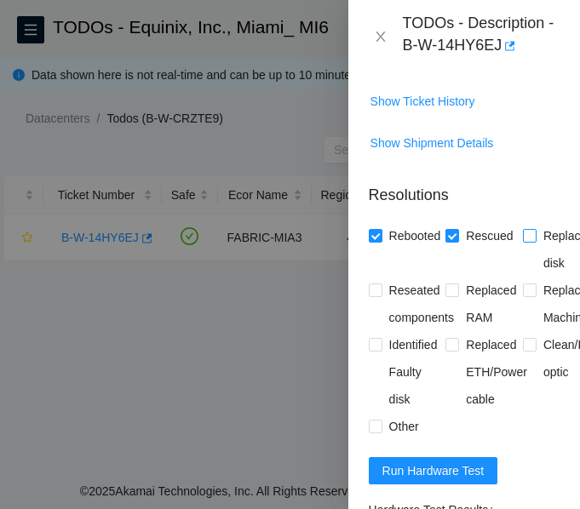
click at [523, 241] on input "Replaced disk" at bounding box center [529, 235] width 12 height 12
checkbox input "false"
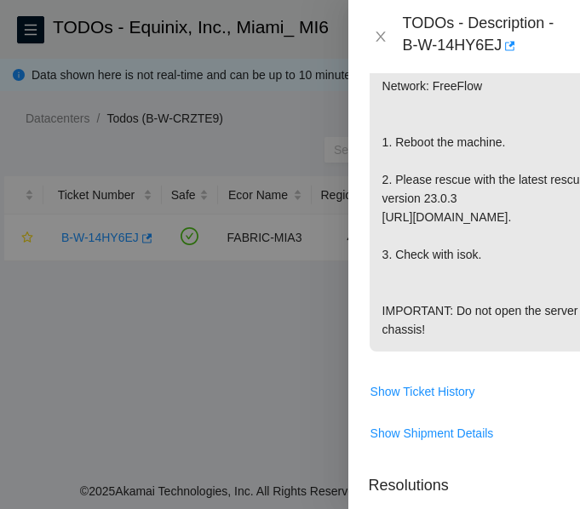
scroll to position [579, 0]
